Goal: Navigation & Orientation: Find specific page/section

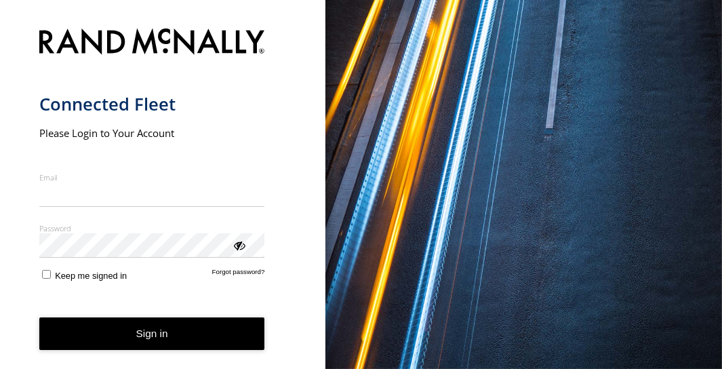
type input "**********"
click at [150, 345] on button "Sign in" at bounding box center [152, 333] width 226 height 33
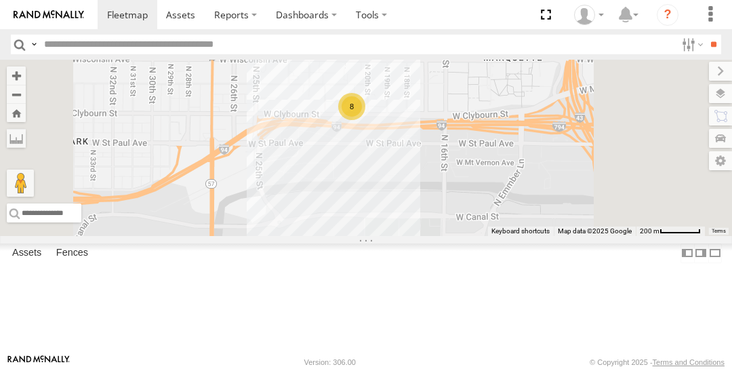
drag, startPoint x: 616, startPoint y: 296, endPoint x: 582, endPoint y: 226, distance: 77.6
click at [582, 226] on div "8" at bounding box center [366, 148] width 732 height 176
